Goal: Task Accomplishment & Management: Complete application form

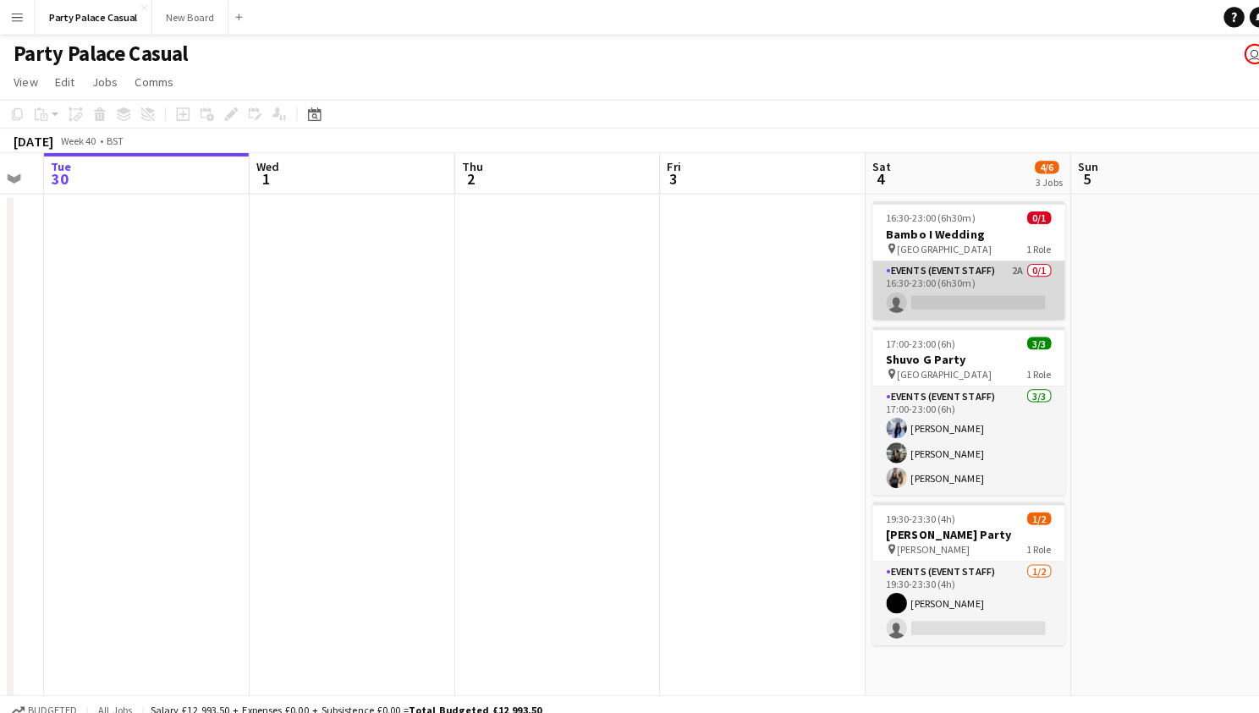
scroll to position [0, 765]
click at [936, 269] on app-card-role "Events (Event Staff) 2A 0/1 16:30-23:00 (6h30m) single-neutral-actions" at bounding box center [953, 286] width 189 height 58
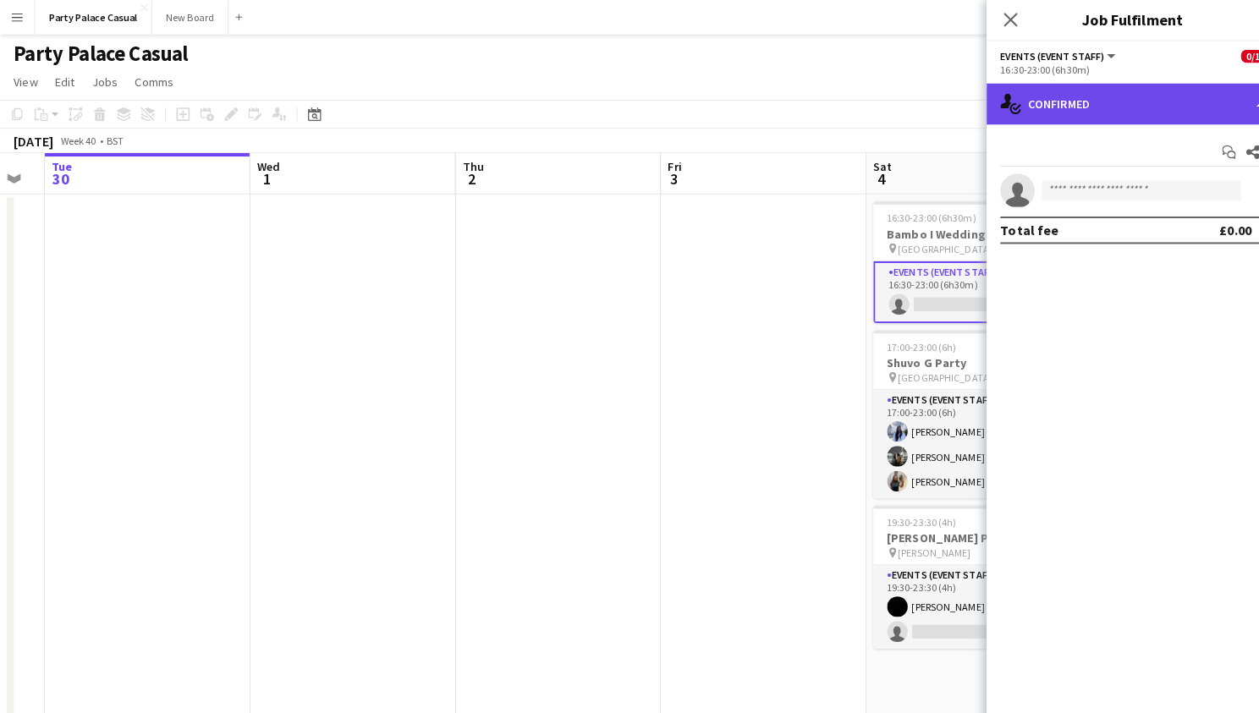
click at [1099, 101] on div "single-neutral-actions-check-2 Confirmed" at bounding box center [1115, 102] width 288 height 41
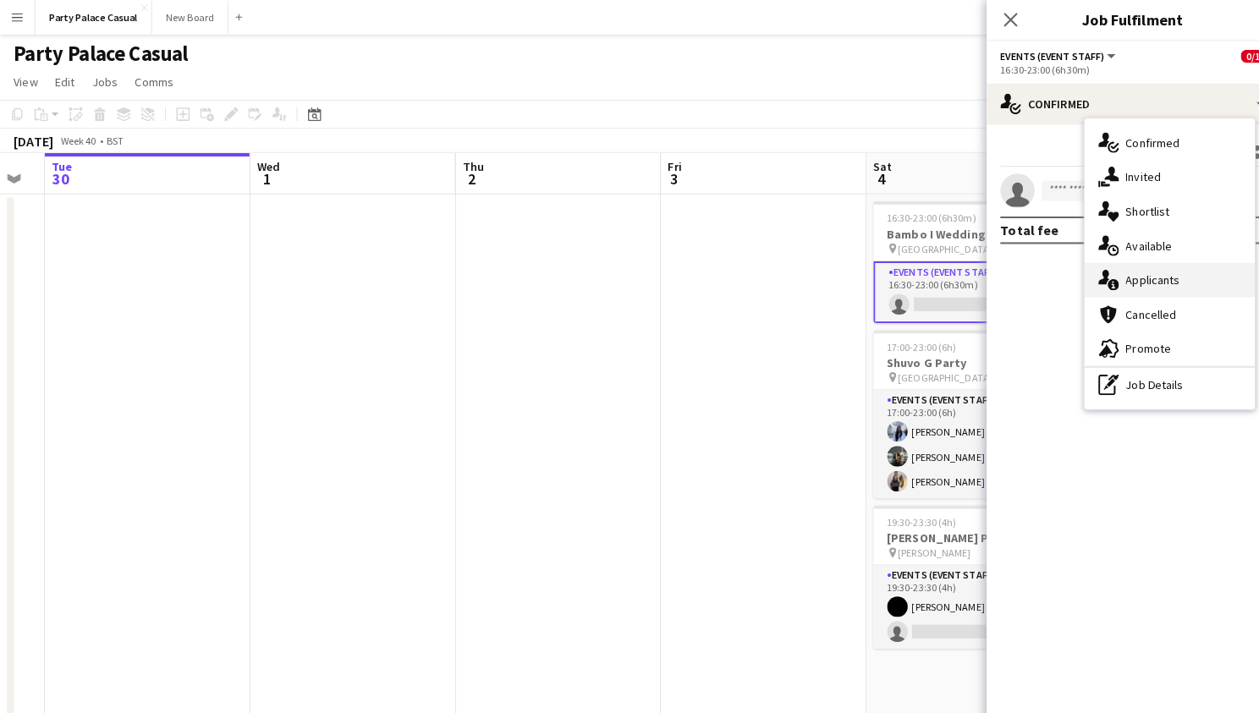
click at [1118, 271] on span "Applicants" at bounding box center [1134, 275] width 53 height 15
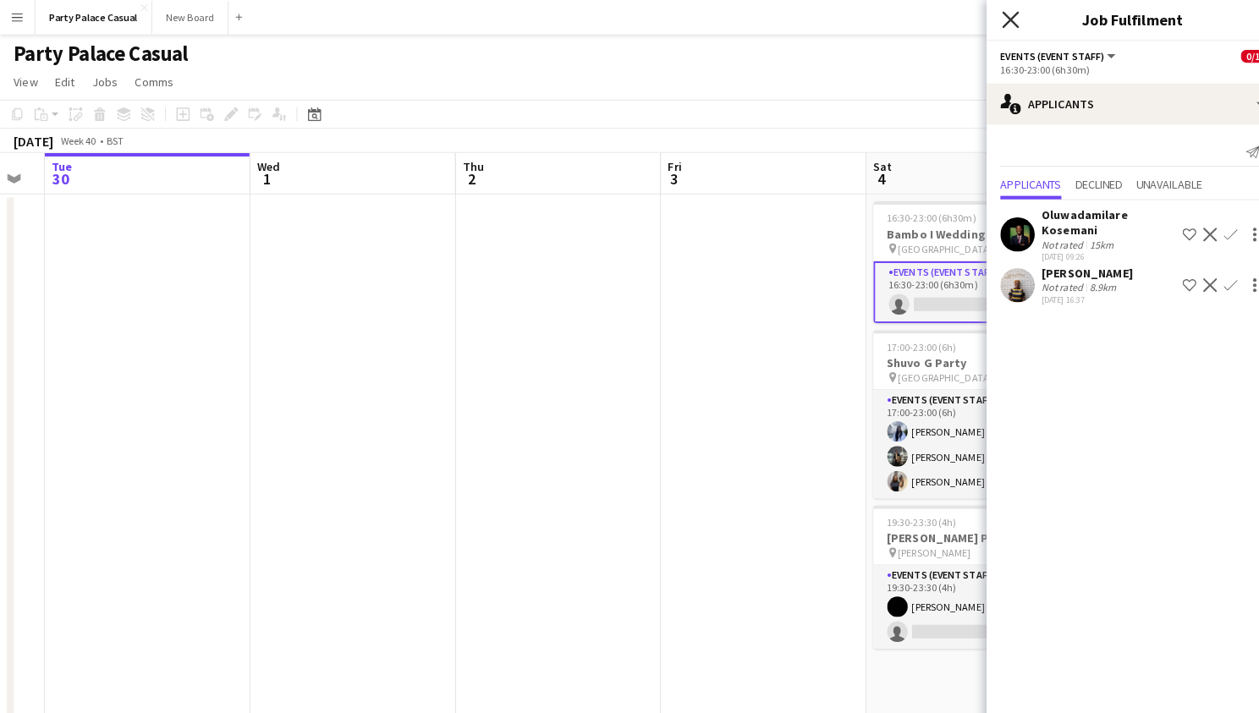
click at [998, 21] on icon at bounding box center [994, 19] width 16 height 16
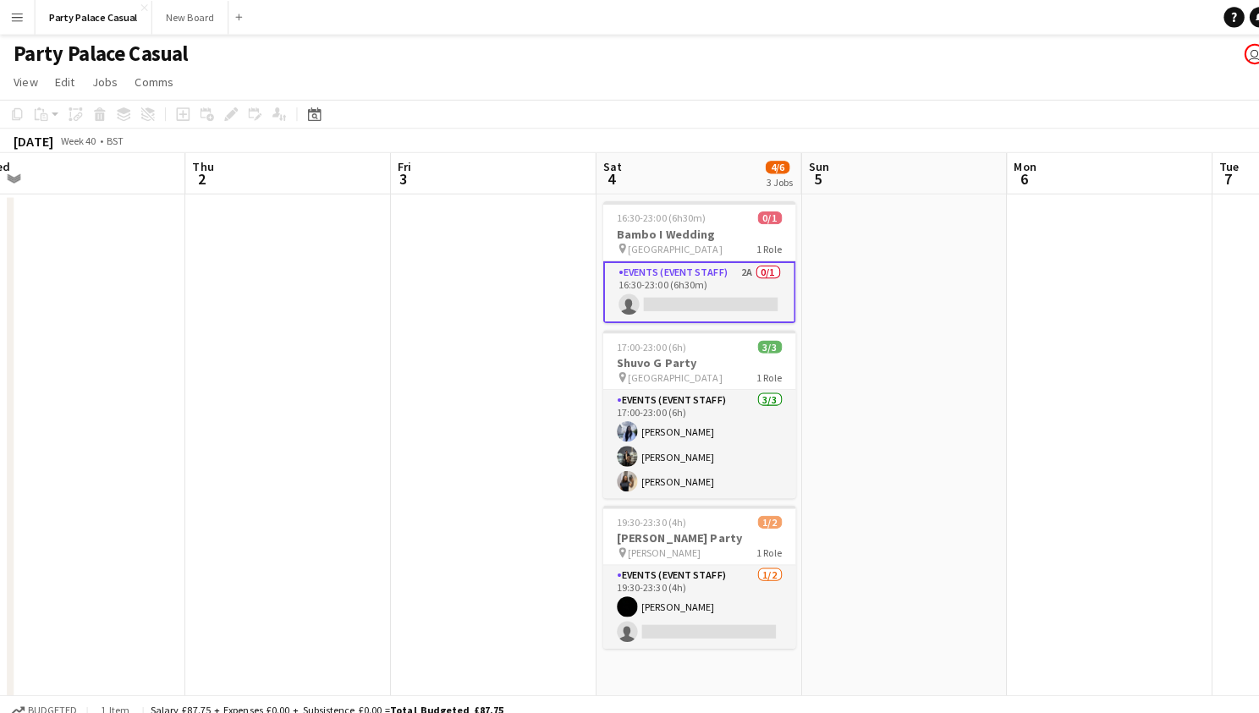
scroll to position [0, 494]
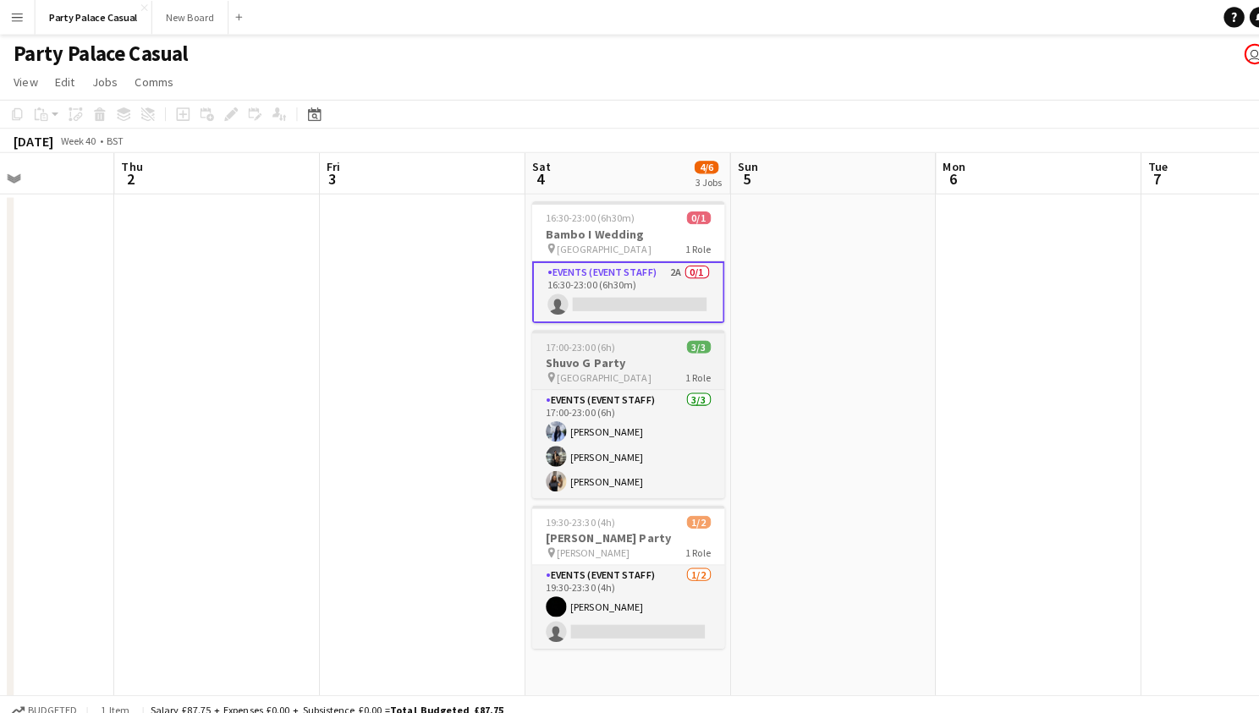
click at [642, 354] on h3 "Shuvo G Party" at bounding box center [618, 356] width 189 height 15
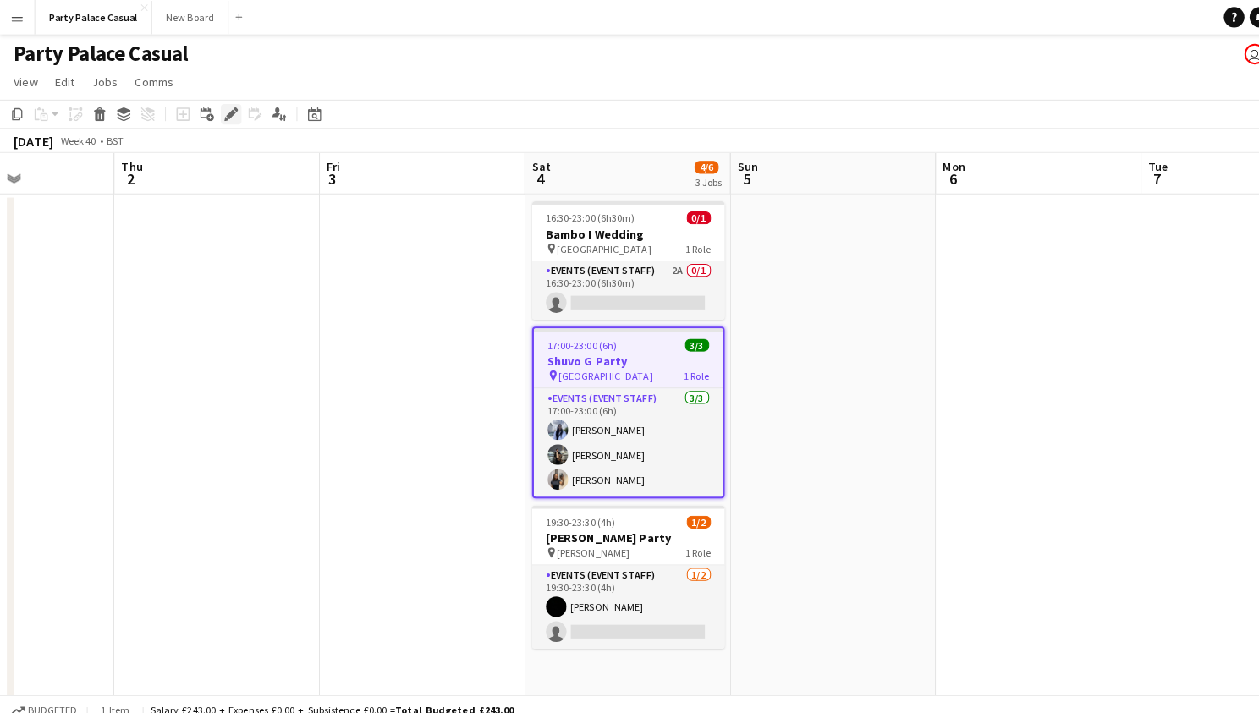
click at [230, 109] on icon at bounding box center [226, 112] width 9 height 9
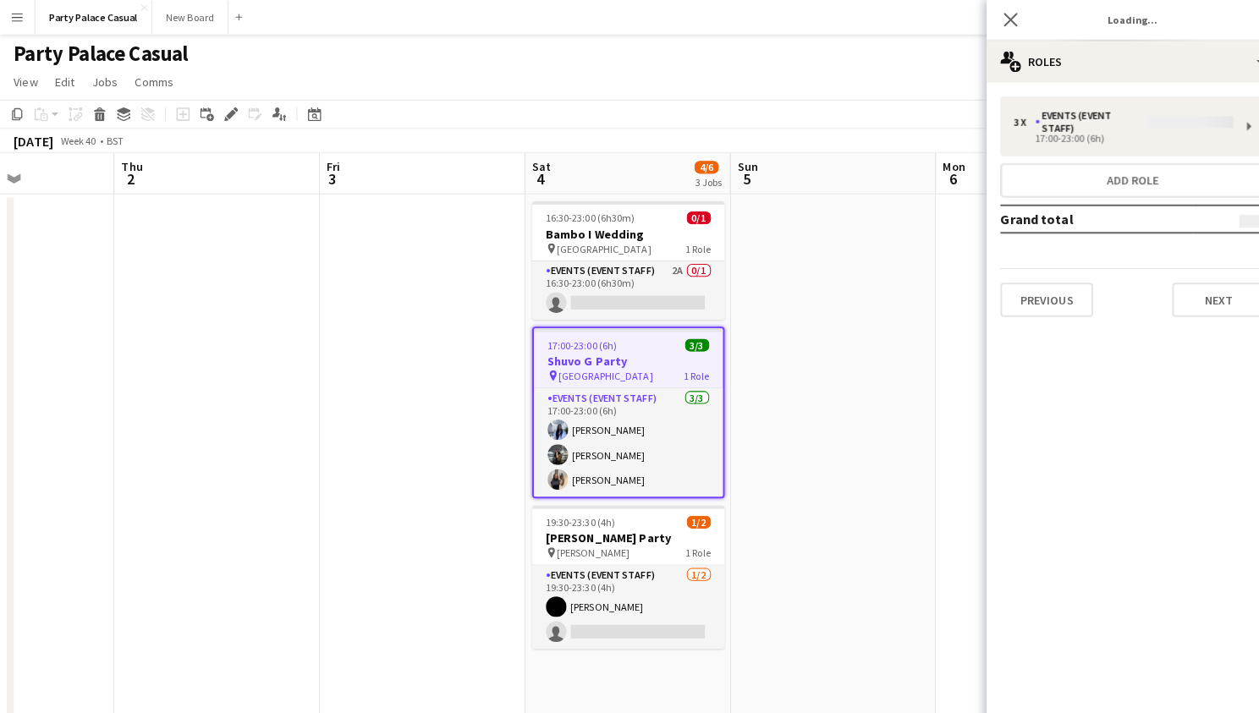
type input "**********"
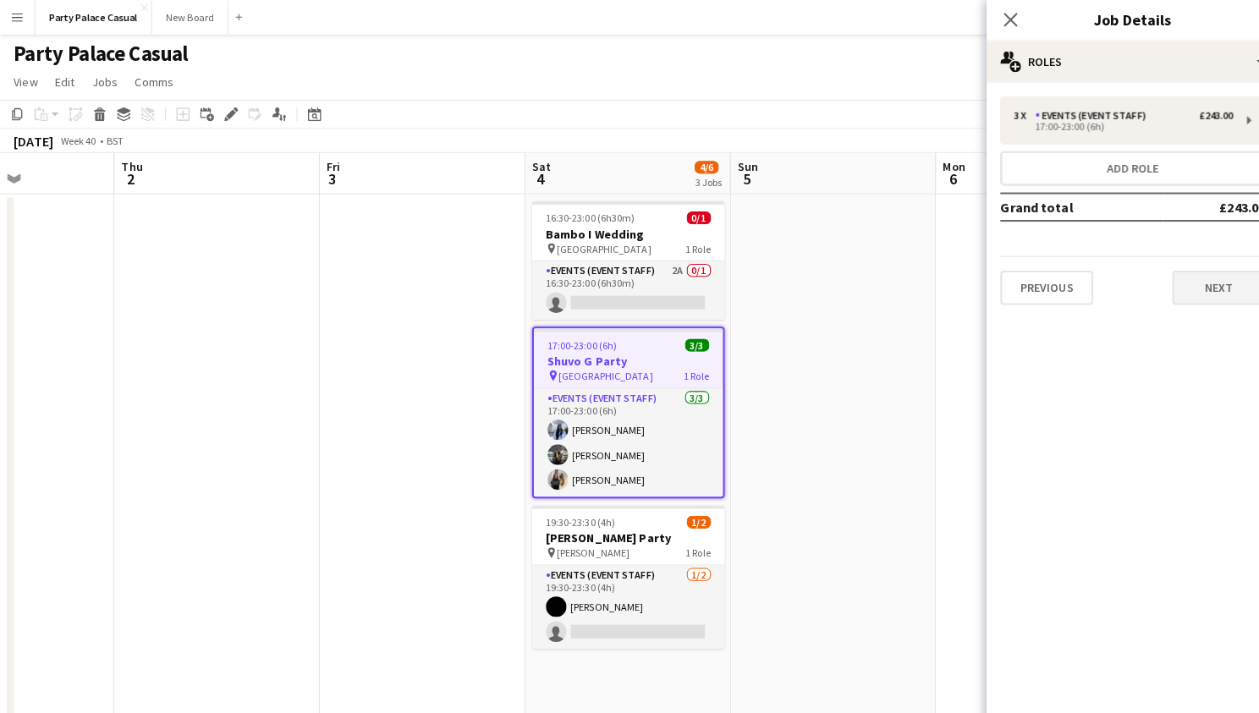
click at [1199, 288] on button "Next" at bounding box center [1199, 283] width 91 height 34
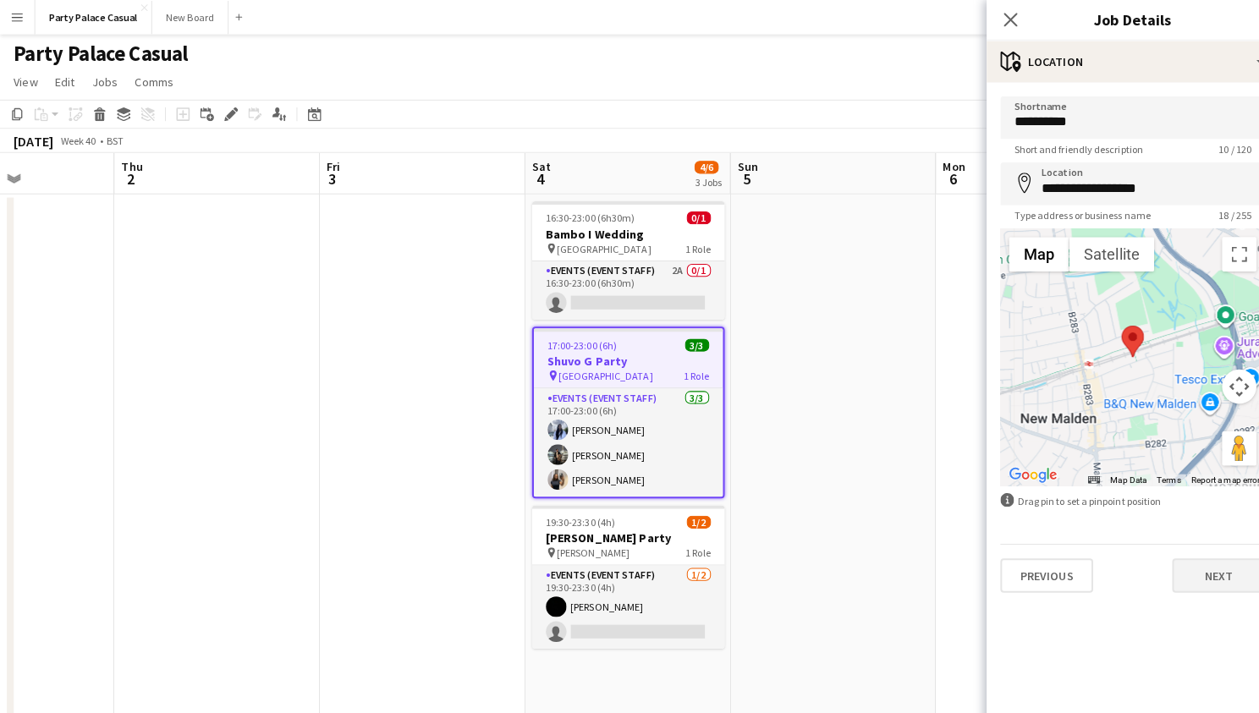
click at [1201, 562] on button "Next" at bounding box center [1199, 567] width 91 height 34
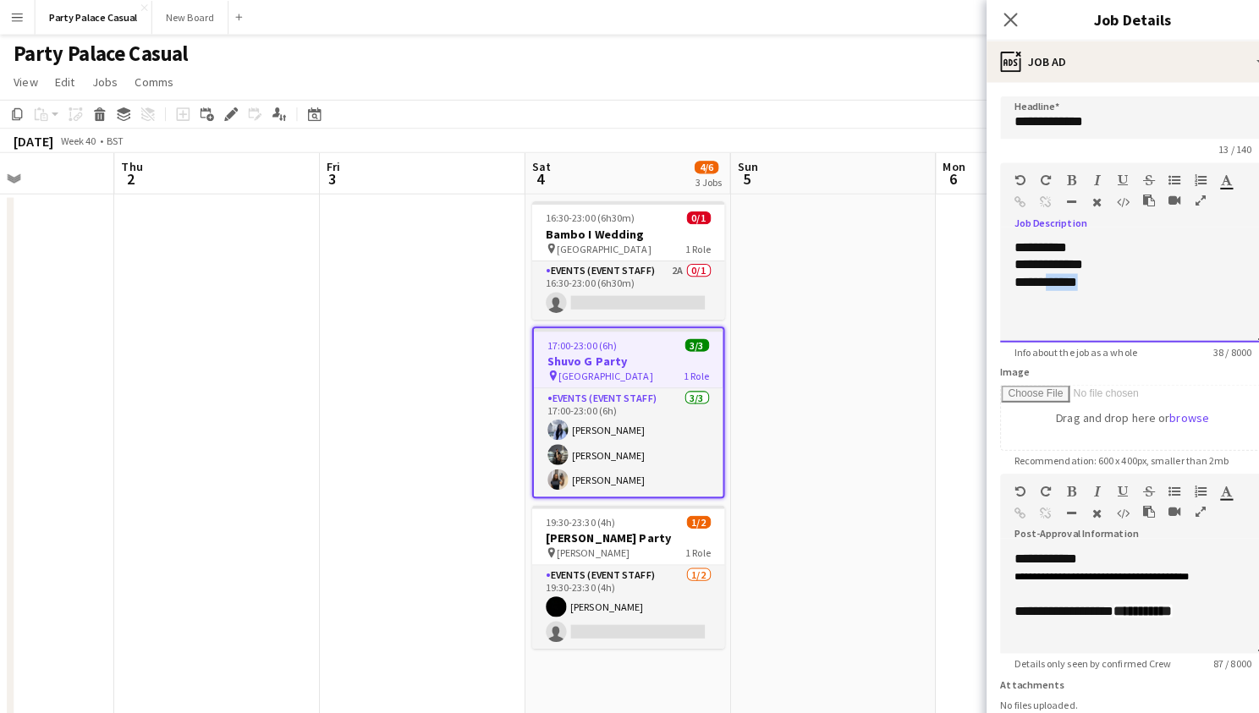
drag, startPoint x: 1079, startPoint y: 283, endPoint x: 1031, endPoint y: 267, distance: 50.6
click at [1031, 269] on div "**********" at bounding box center [1114, 277] width 233 height 17
click at [1097, 289] on div "**********" at bounding box center [1115, 285] width 261 height 101
drag, startPoint x: 1082, startPoint y: 281, endPoint x: 1002, endPoint y: 226, distance: 96.7
click at [1002, 225] on div "**********" at bounding box center [1115, 279] width 261 height 113
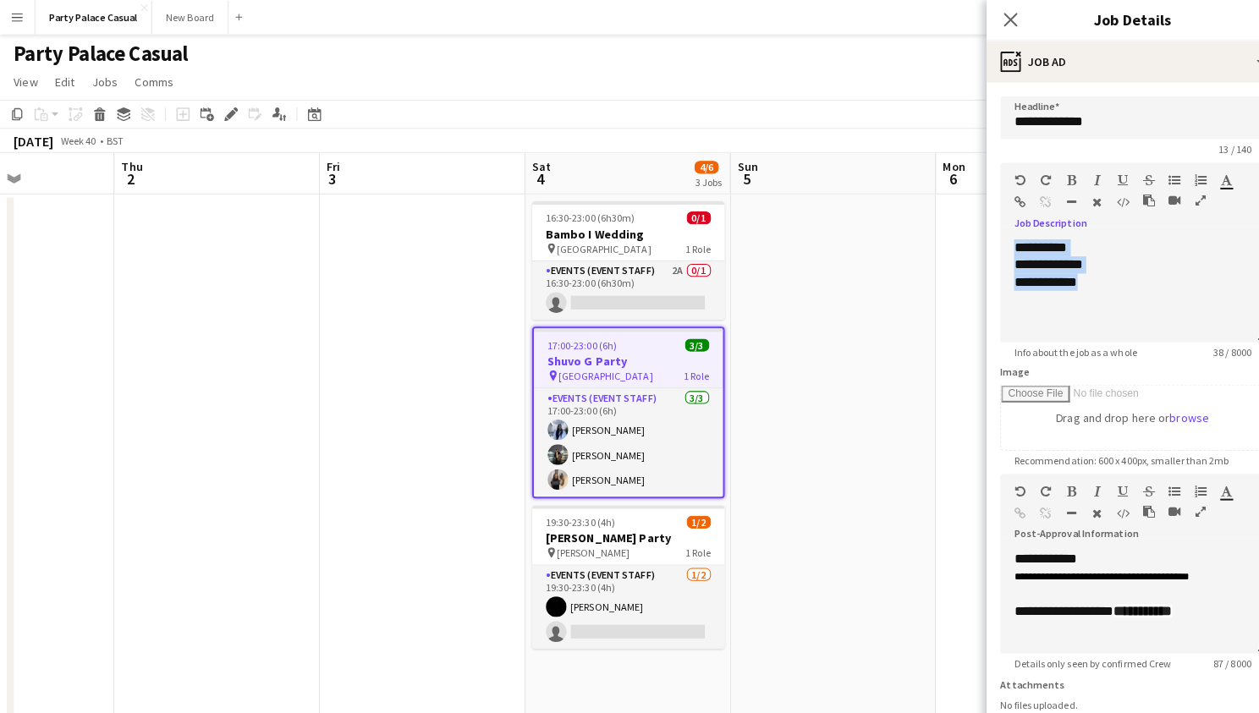
click at [1158, 174] on icon "button" at bounding box center [1156, 177] width 12 height 12
click at [1148, 280] on li "**********" at bounding box center [1123, 277] width 217 height 17
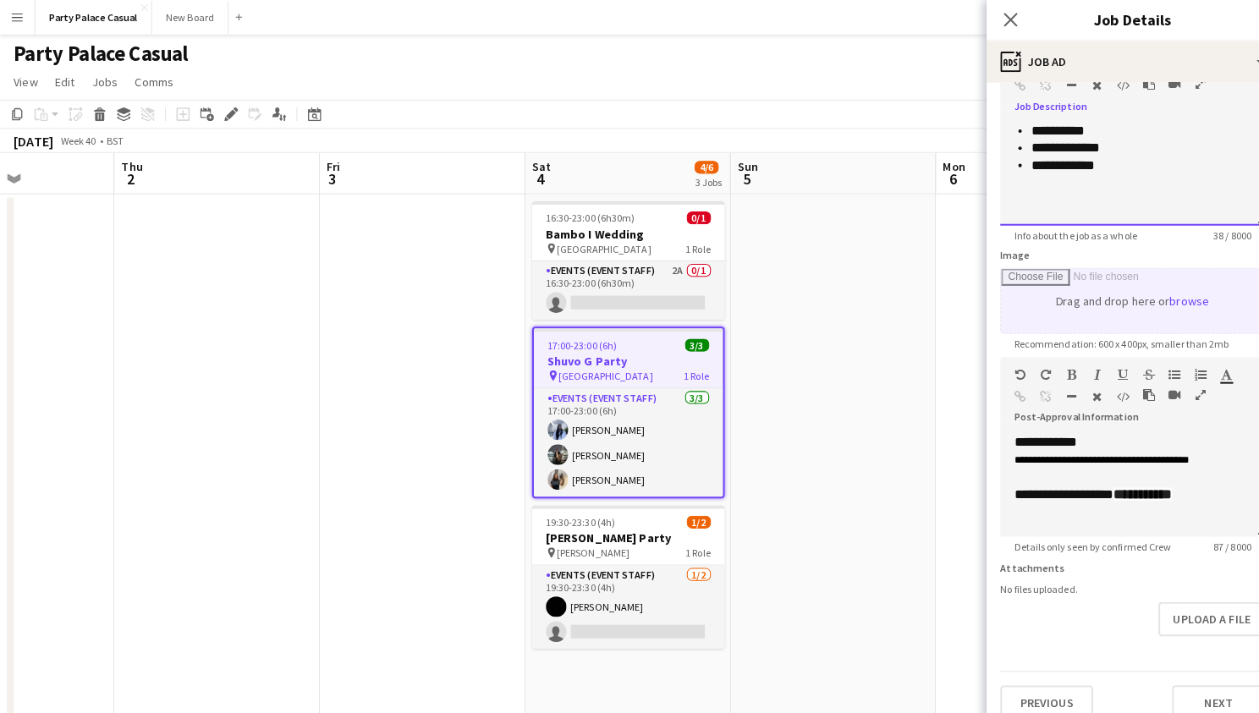
scroll to position [113, 0]
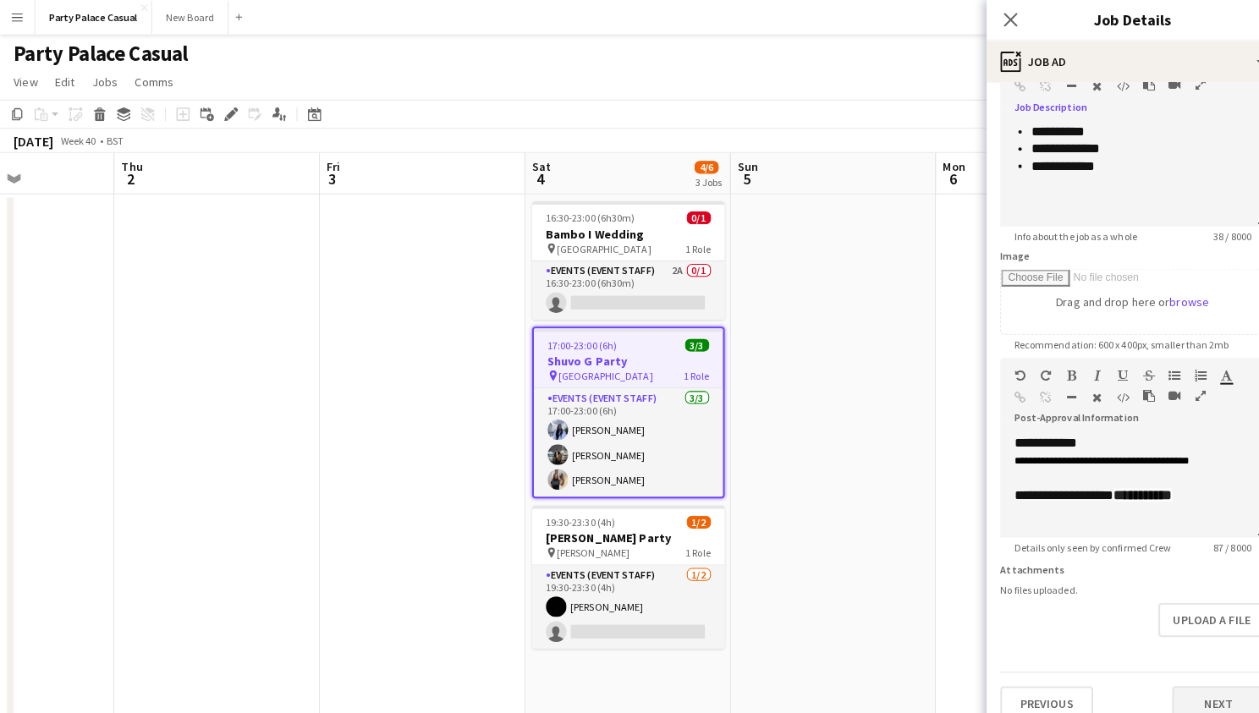
click at [1182, 676] on button "Next" at bounding box center [1199, 693] width 91 height 34
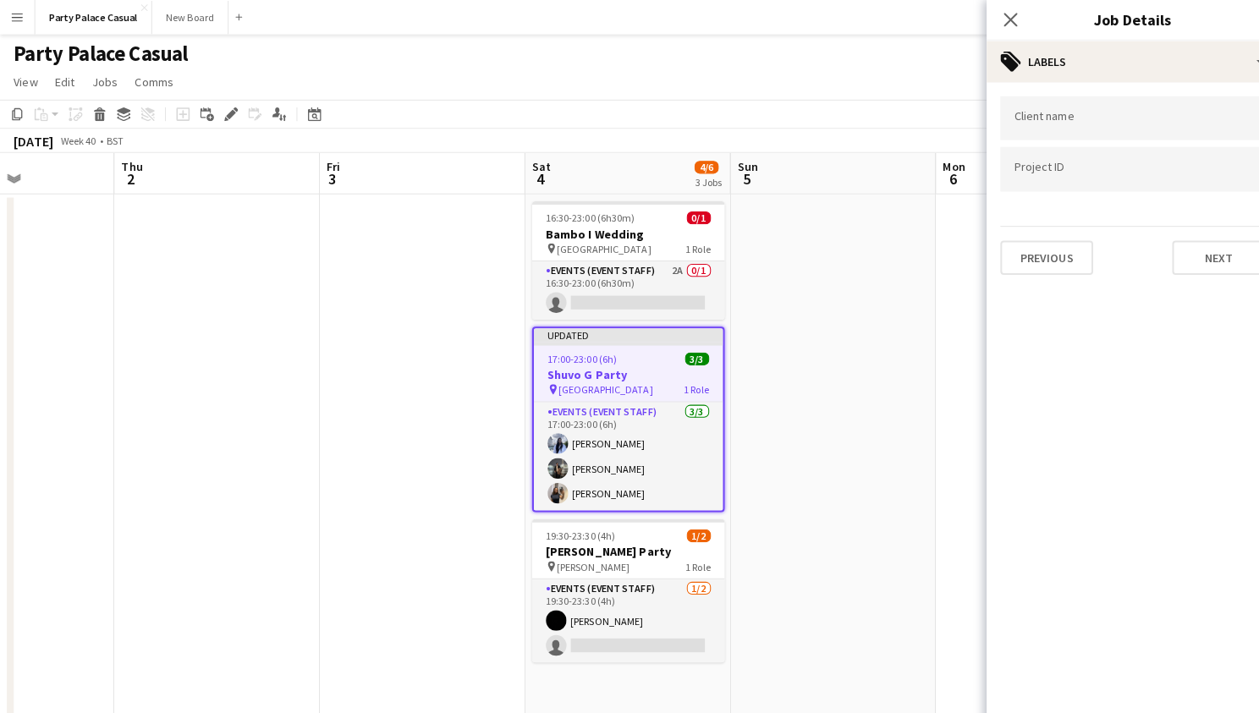
scroll to position [0, 0]
click at [1173, 251] on button "Next" at bounding box center [1199, 254] width 91 height 34
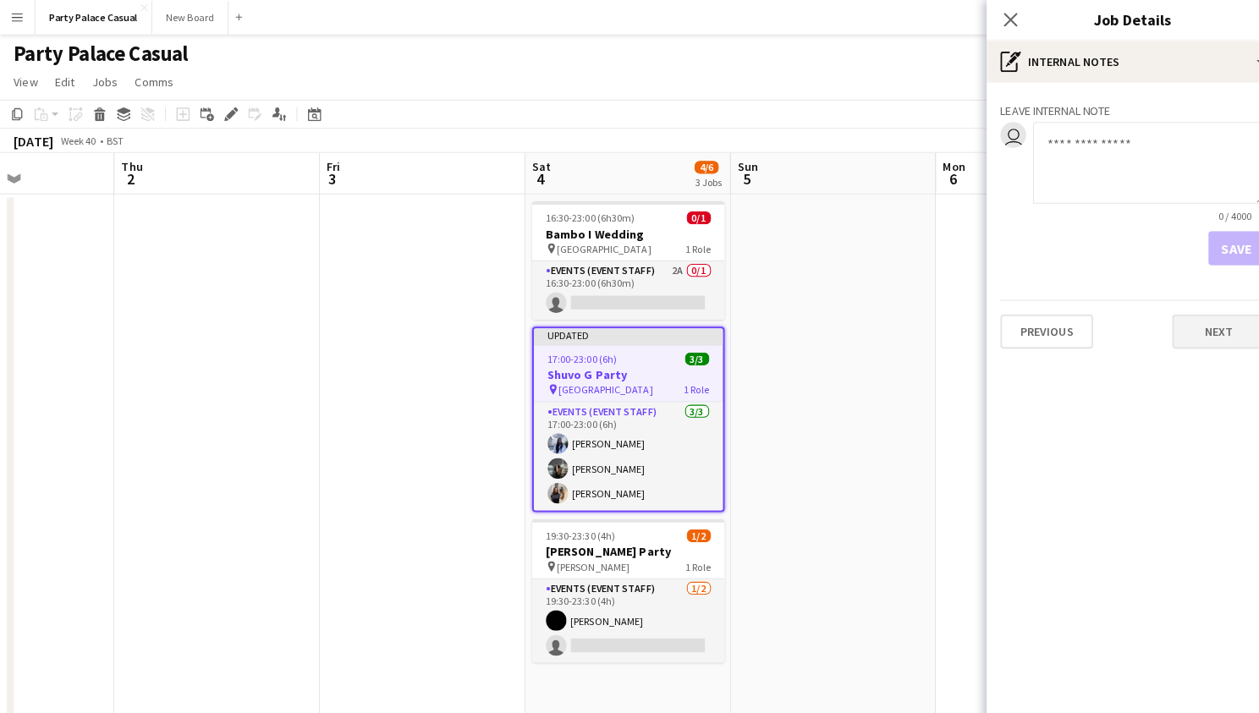
click at [1205, 333] on button "Next" at bounding box center [1199, 327] width 91 height 34
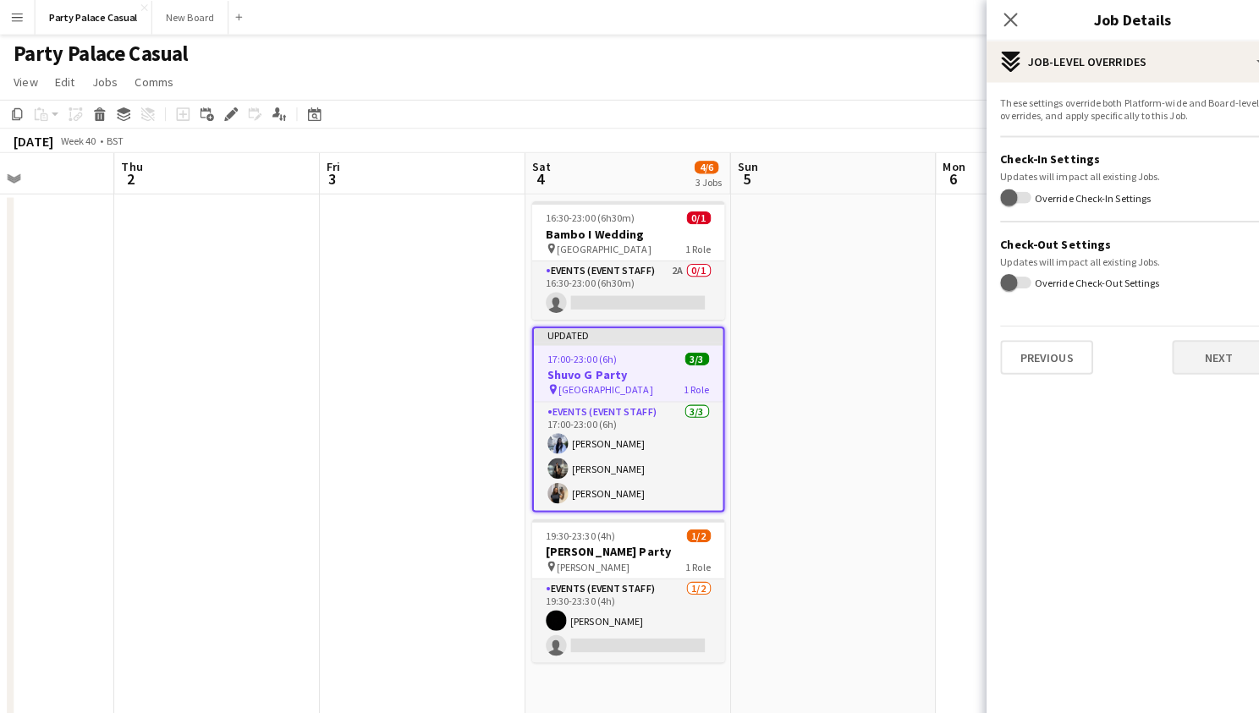
click at [1204, 343] on button "Next" at bounding box center [1199, 352] width 91 height 34
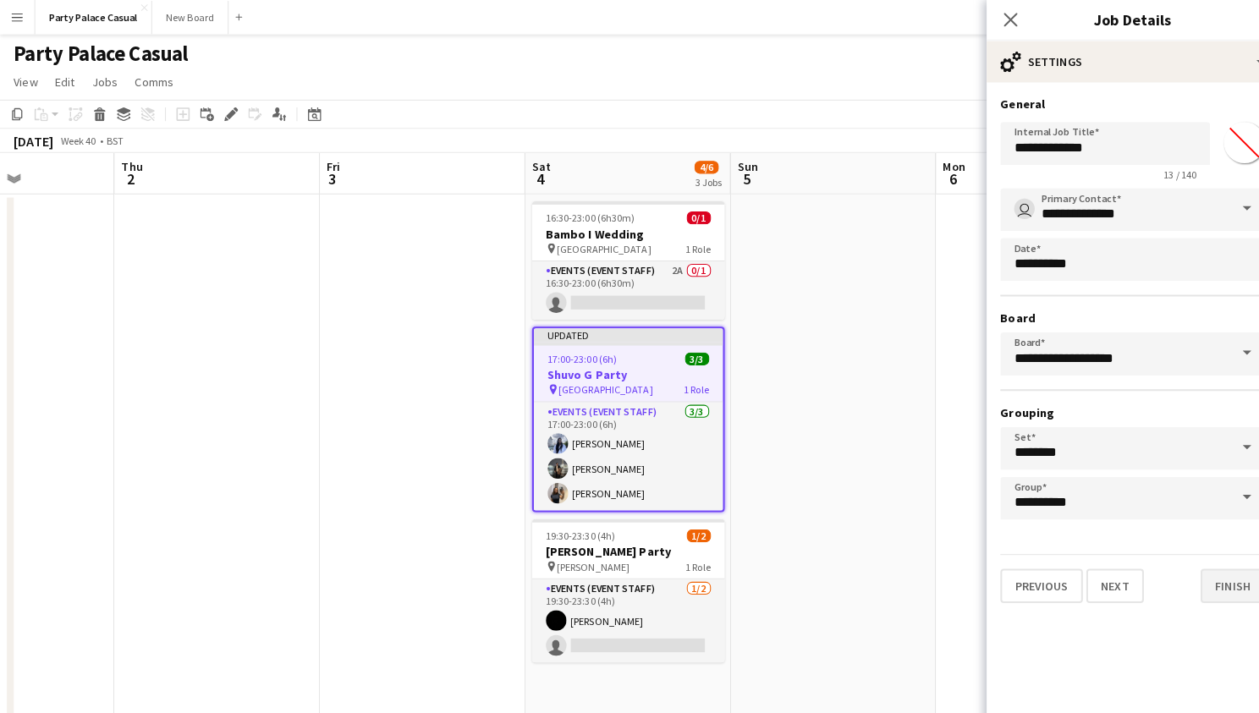
click at [1219, 577] on button "Finish" at bounding box center [1213, 577] width 63 height 34
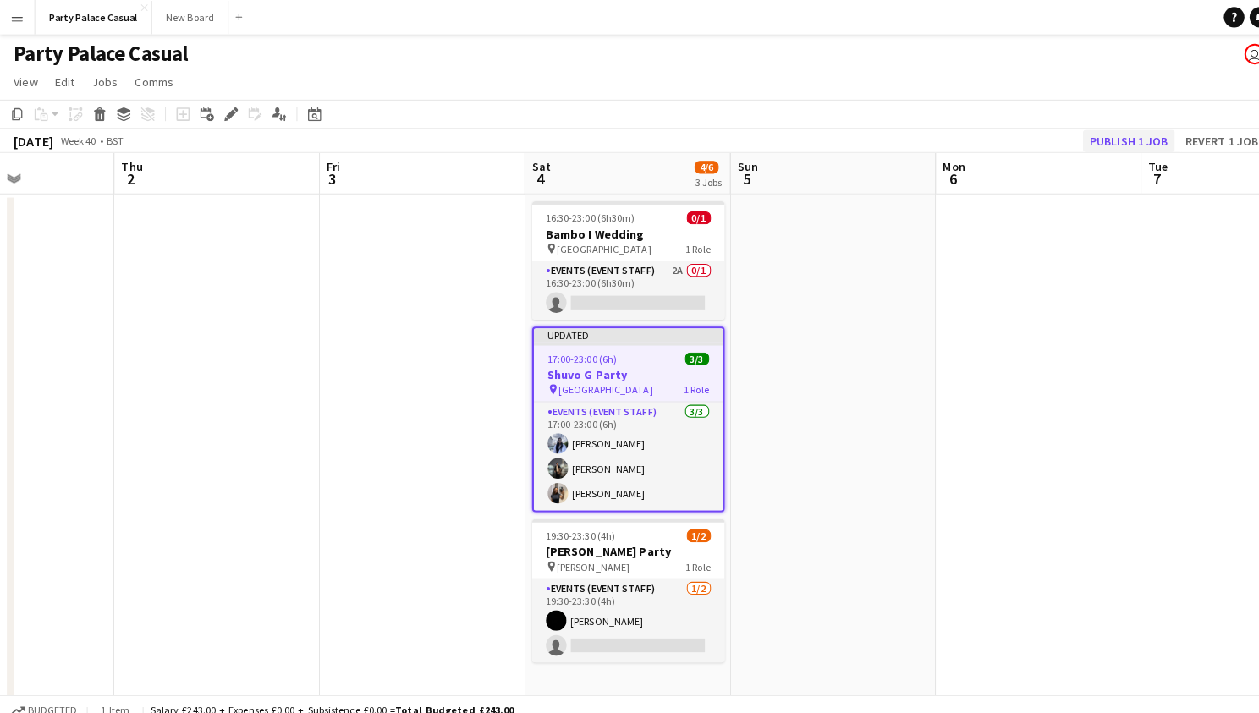
click at [1119, 134] on button "Publish 1 job" at bounding box center [1111, 139] width 91 height 22
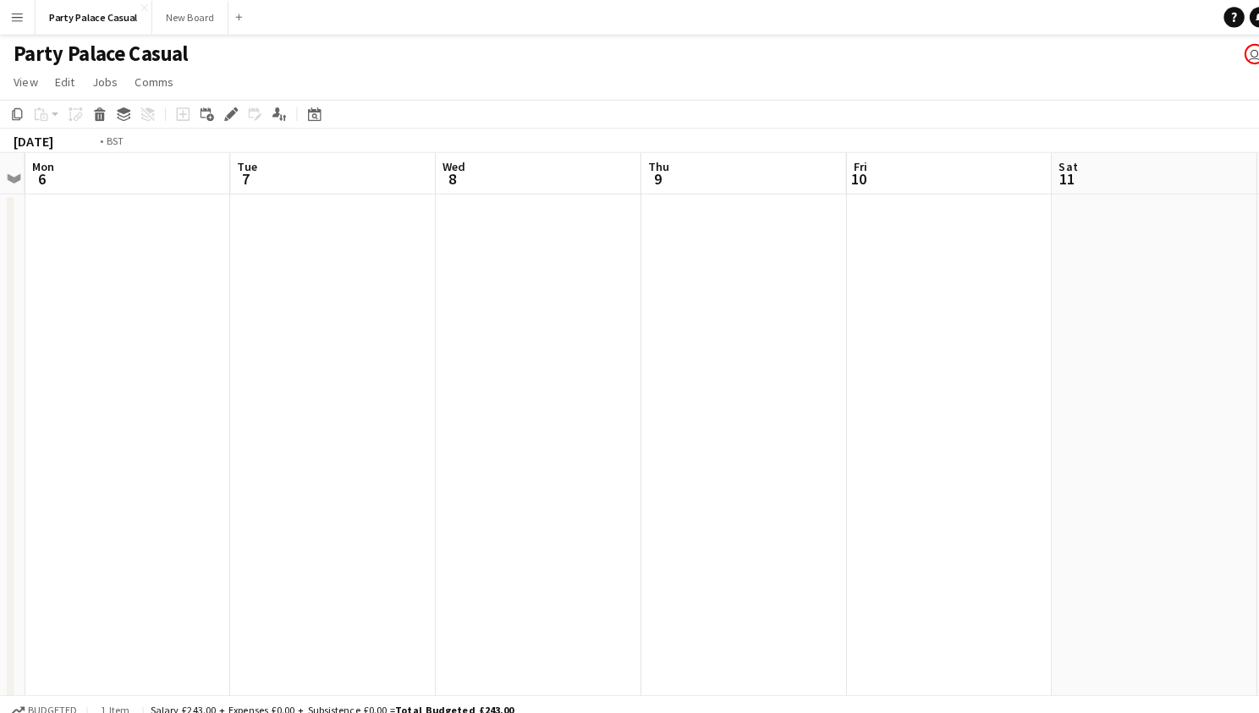
scroll to position [0, 527]
